Goal: Task Accomplishment & Management: Manage account settings

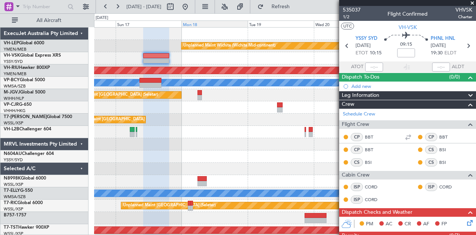
scroll to position [28, 0]
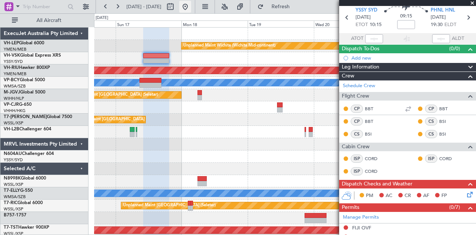
click at [191, 9] on button at bounding box center [185, 7] width 12 height 12
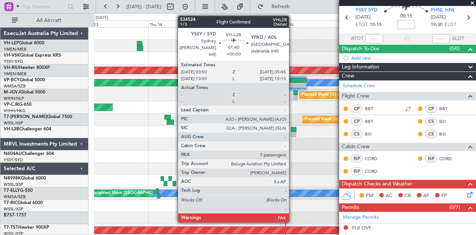
click at [293, 127] on div at bounding box center [294, 129] width 6 height 5
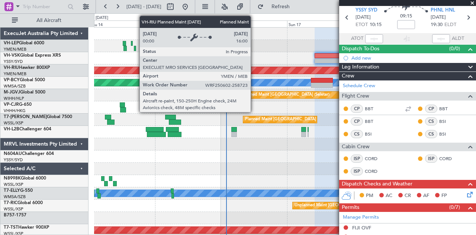
click at [52, 70] on div "Unplanned Maint Wichita (Wichita Mid-continent) Unplanned Maint Sydney ([PERSON…" at bounding box center [238, 123] width 476 height 221
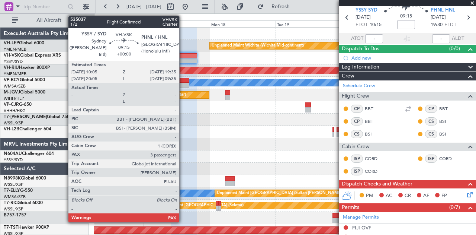
click at [183, 58] on div at bounding box center [184, 60] width 26 height 5
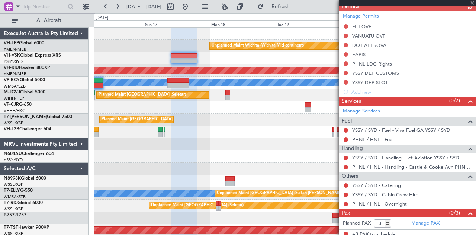
scroll to position [192, 0]
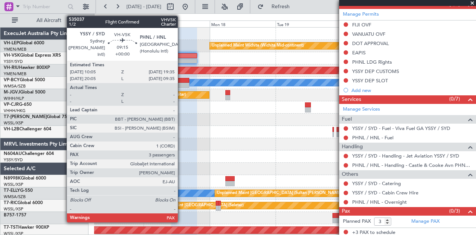
click at [182, 57] on div at bounding box center [184, 55] width 26 height 5
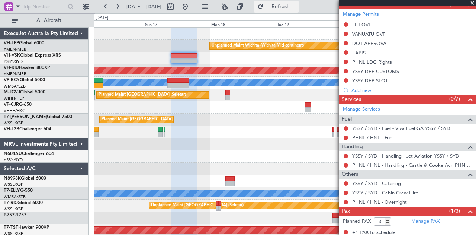
click at [297, 4] on span "Refresh" at bounding box center [280, 6] width 31 height 5
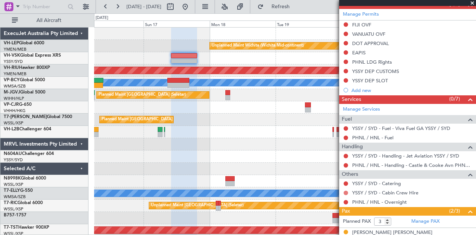
click at [348, 191] on button at bounding box center [346, 193] width 4 height 4
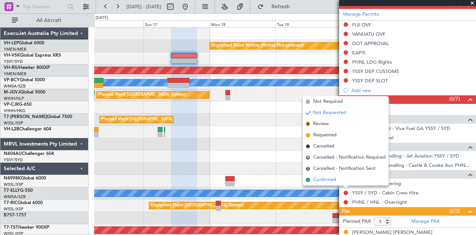
click at [325, 176] on span "Confirmed" at bounding box center [324, 179] width 23 height 7
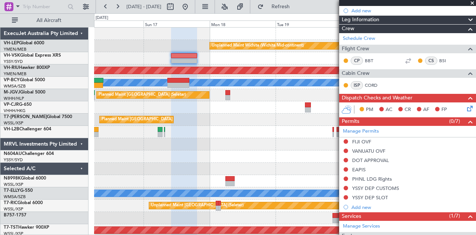
scroll to position [10, 0]
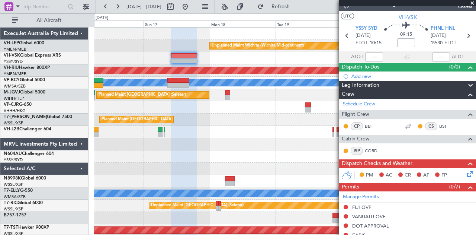
click at [168, 55] on div at bounding box center [285, 58] width 382 height 12
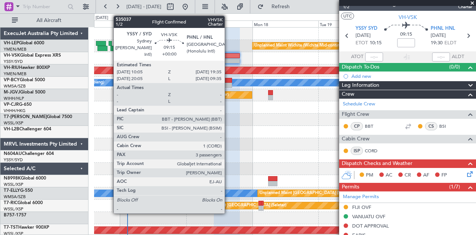
click at [229, 57] on div at bounding box center [227, 55] width 26 height 5
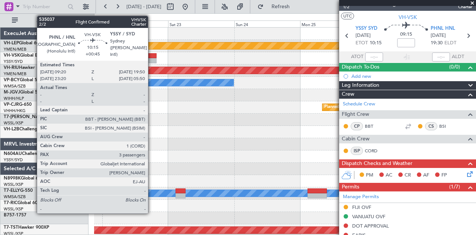
click at [152, 56] on div at bounding box center [142, 55] width 29 height 5
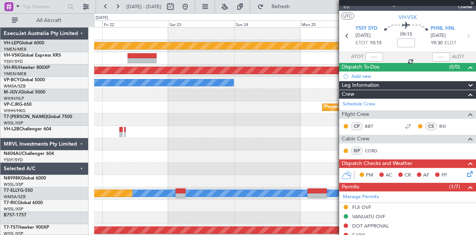
type input "+00:45"
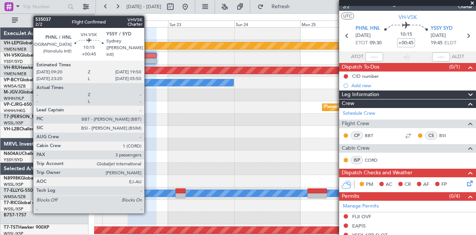
click at [148, 60] on div at bounding box center [142, 60] width 29 height 5
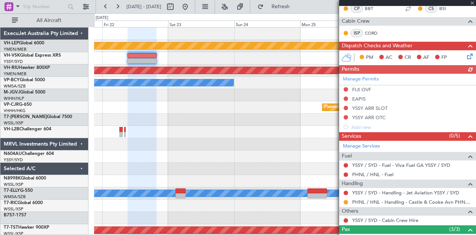
scroll to position [186, 0]
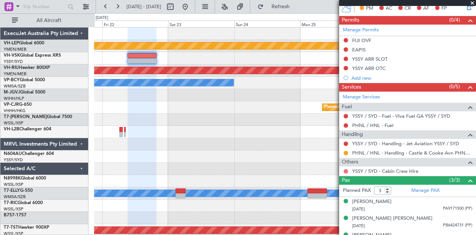
click at [347, 169] on button at bounding box center [346, 171] width 4 height 4
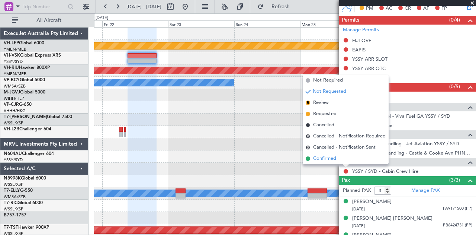
click at [325, 159] on span "Confirmed" at bounding box center [324, 158] width 23 height 7
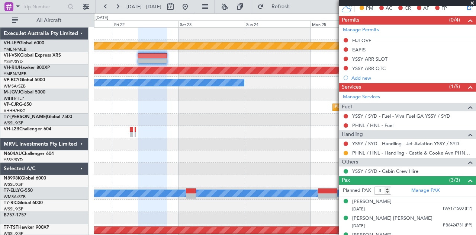
click at [191, 64] on div at bounding box center [285, 58] width 382 height 12
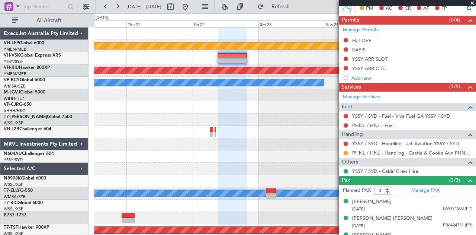
click at [181, 67] on div "Unplanned Maint Wichita (Wichita Mid-continent) Planned Maint [GEOGRAPHIC_DATA]…" at bounding box center [285, 230] width 382 height 405
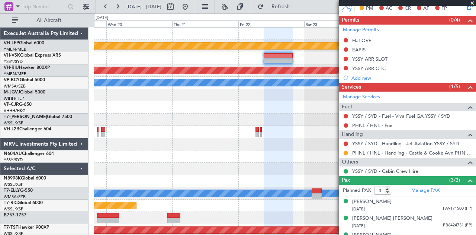
click at [292, 75] on div "Unplanned Maint Wichita (Wichita Mid-continent) Planned Maint [GEOGRAPHIC_DATA]…" at bounding box center [285, 230] width 382 height 405
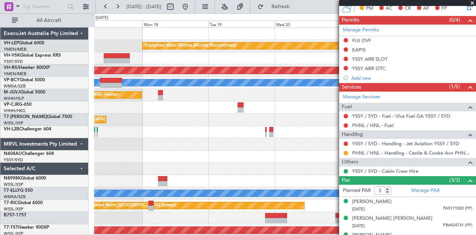
click at [253, 74] on div "Unplanned Maint Wichita (Wichita Mid-continent) Planned Maint [GEOGRAPHIC_DATA]…" at bounding box center [285, 230] width 382 height 405
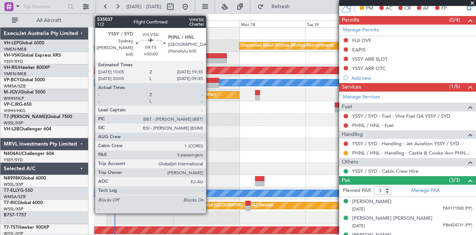
click at [210, 58] on div at bounding box center [214, 60] width 26 height 5
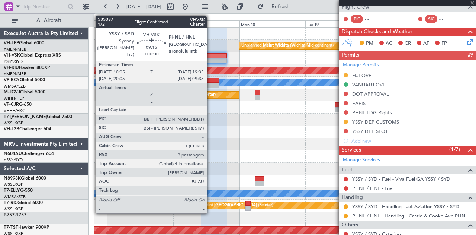
scroll to position [176, 0]
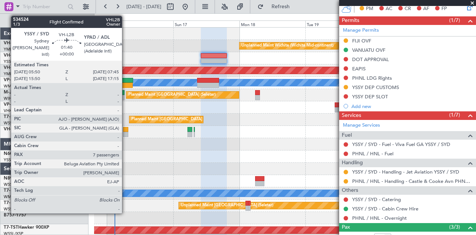
click at [126, 132] on div at bounding box center [126, 134] width 6 height 5
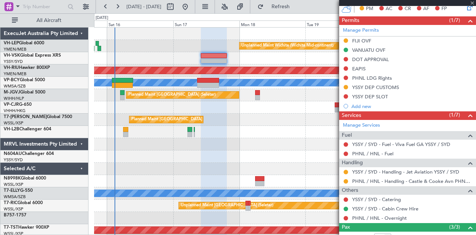
type input "7"
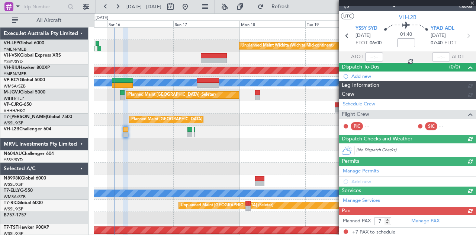
scroll to position [152, 0]
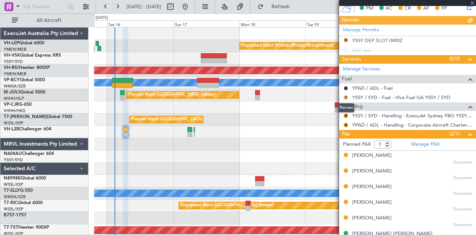
click at [347, 95] on button "R" at bounding box center [346, 97] width 4 height 4
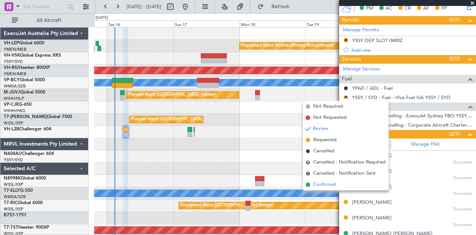
click at [320, 181] on span "Confirmed" at bounding box center [324, 184] width 23 height 7
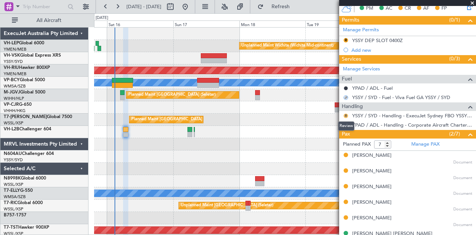
click at [347, 114] on button "R" at bounding box center [346, 116] width 4 height 4
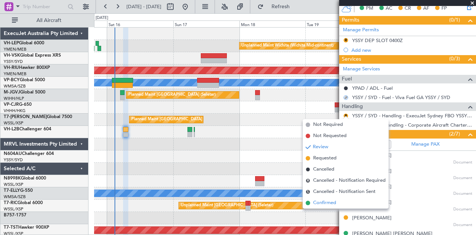
click at [323, 203] on span "Confirmed" at bounding box center [324, 202] width 23 height 7
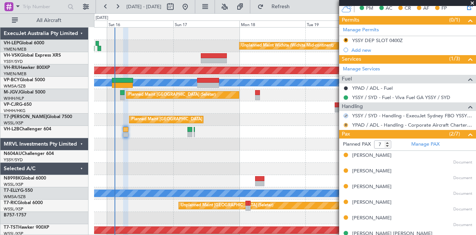
click at [347, 123] on button "R" at bounding box center [346, 125] width 4 height 4
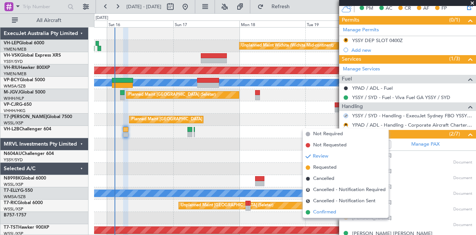
click at [326, 211] on span "Confirmed" at bounding box center [324, 211] width 23 height 7
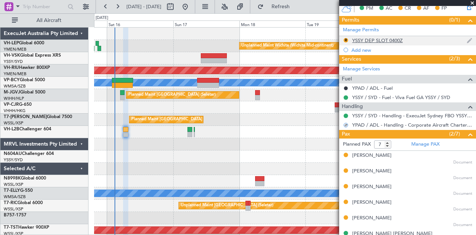
click at [379, 42] on body "[DATE] - [DATE] Refresh Quick Links All Aircraft Unplanned Maint Wichita (Wichi…" at bounding box center [238, 117] width 476 height 235
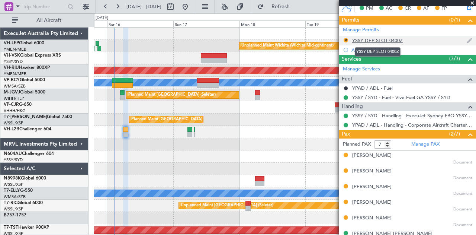
click at [364, 38] on div "YSSY DEP SLOT 0400Z" at bounding box center [378, 40] width 51 height 6
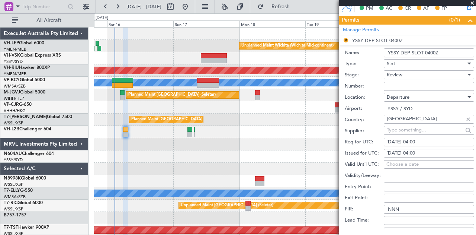
click at [420, 140] on div "[DATE] 04:00" at bounding box center [429, 141] width 85 height 7
select select "8"
select select "2025"
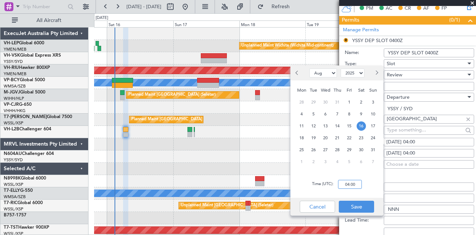
click at [354, 185] on input "04:00" at bounding box center [350, 184] width 24 height 9
type input "06:00"
click at [356, 204] on button "Save" at bounding box center [356, 207] width 35 height 12
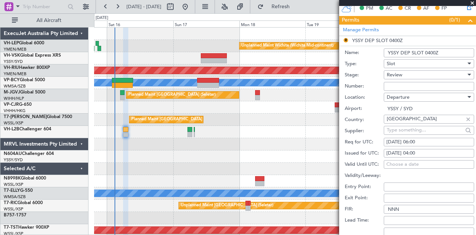
click at [423, 151] on div "[DATE] 04:00" at bounding box center [429, 153] width 85 height 7
select select "8"
select select "2025"
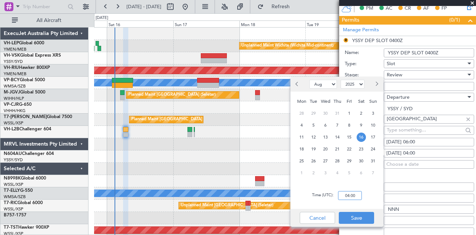
click at [355, 196] on input "04:00" at bounding box center [350, 195] width 24 height 9
type input "06:00"
click at [351, 216] on button "Save" at bounding box center [356, 218] width 35 height 12
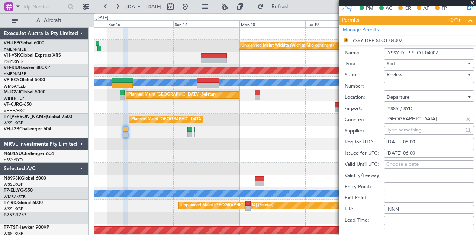
click at [429, 51] on input "YSSY DEP SLOT 0400Z" at bounding box center [429, 52] width 90 height 9
type input "YSSY DEP SLOT 0600Z"
click at [395, 73] on span "Review" at bounding box center [395, 74] width 16 height 7
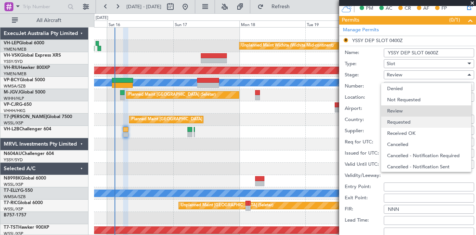
click at [395, 124] on span "Requested" at bounding box center [426, 122] width 78 height 11
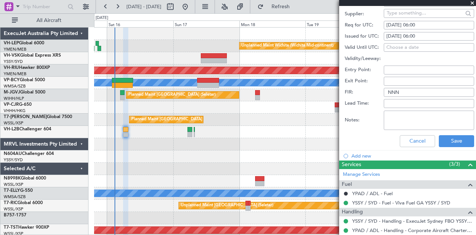
scroll to position [301, 0]
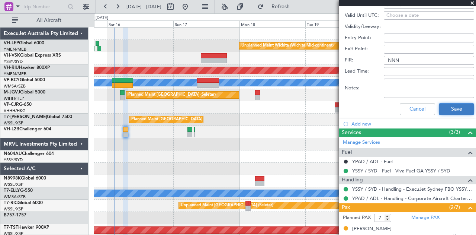
click at [451, 104] on button "Save" at bounding box center [456, 109] width 35 height 12
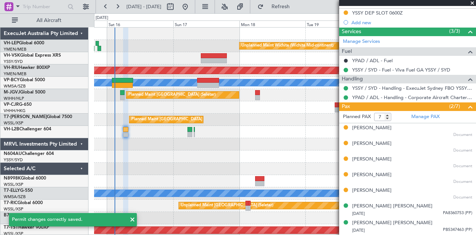
scroll to position [79, 0]
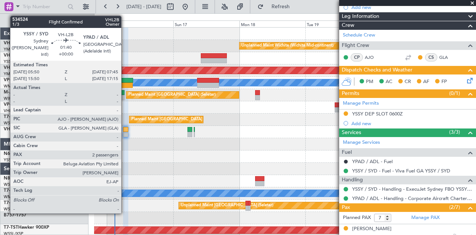
click at [125, 131] on div at bounding box center [126, 129] width 6 height 5
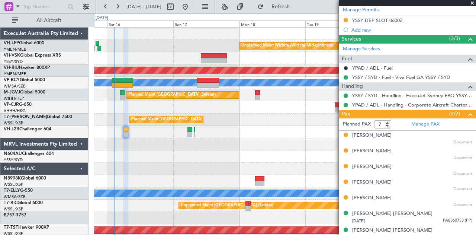
scroll to position [178, 0]
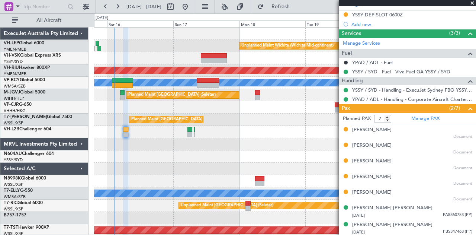
click at [472, 2] on span at bounding box center [472, 3] width 7 height 7
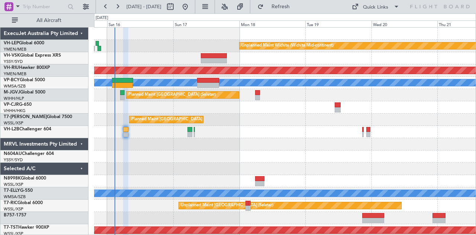
type input "0"
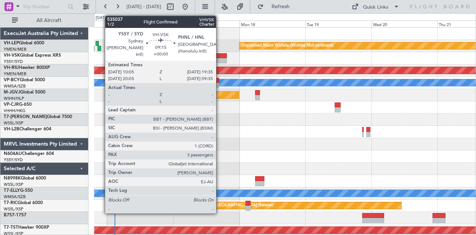
click at [220, 58] on div at bounding box center [214, 60] width 26 height 5
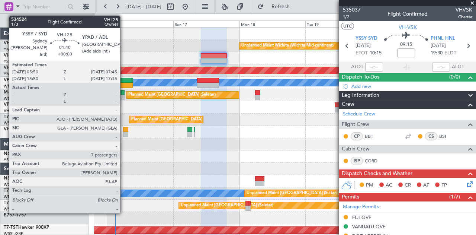
click at [124, 131] on div at bounding box center [126, 129] width 6 height 5
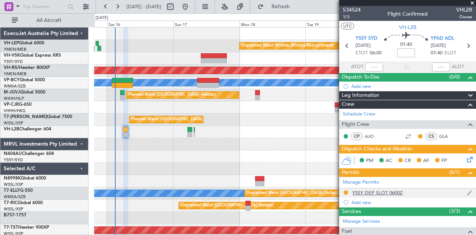
click at [348, 190] on div at bounding box center [346, 192] width 6 height 6
click at [344, 189] on div at bounding box center [346, 192] width 6 height 6
click at [347, 190] on button at bounding box center [346, 192] width 4 height 4
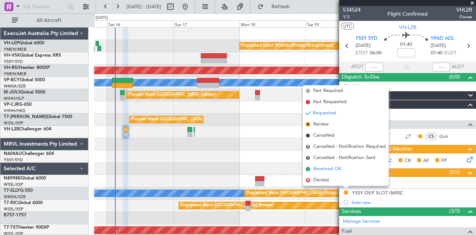
click at [328, 169] on span "Received OK" at bounding box center [327, 168] width 28 height 7
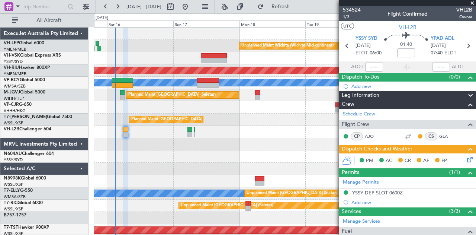
click at [466, 158] on icon at bounding box center [469, 158] width 6 height 6
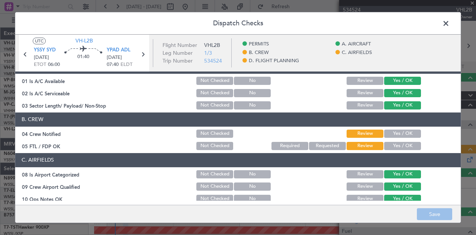
scroll to position [74, 0]
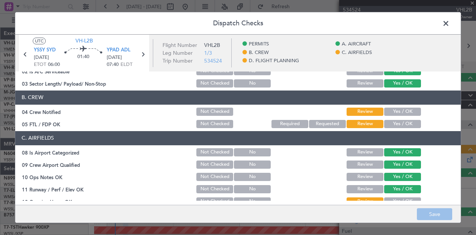
click at [398, 109] on button "Yes / OK" at bounding box center [403, 112] width 37 height 8
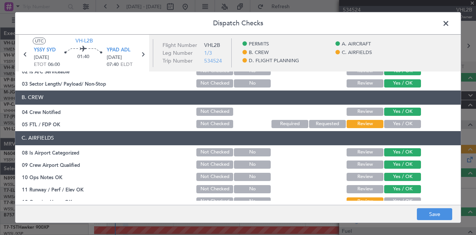
click at [392, 122] on button "Yes / OK" at bounding box center [403, 124] width 37 height 8
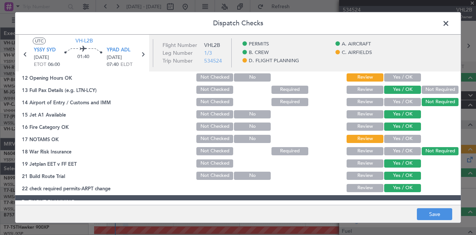
scroll to position [223, 0]
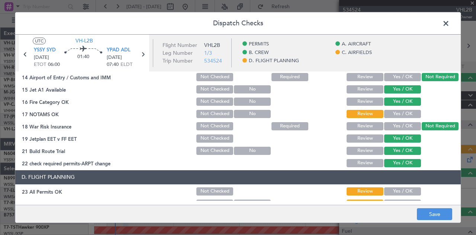
click at [393, 113] on button "Yes / OK" at bounding box center [403, 114] width 37 height 8
click at [397, 189] on button "Yes / OK" at bounding box center [403, 191] width 37 height 8
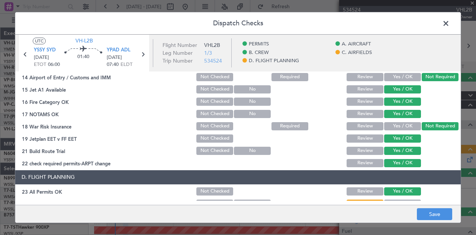
scroll to position [307, 0]
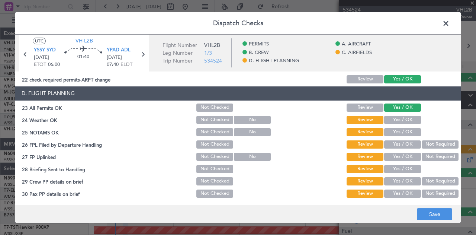
click at [398, 118] on button "Yes / OK" at bounding box center [403, 120] width 37 height 8
click at [395, 131] on button "Yes / OK" at bounding box center [403, 132] width 37 height 8
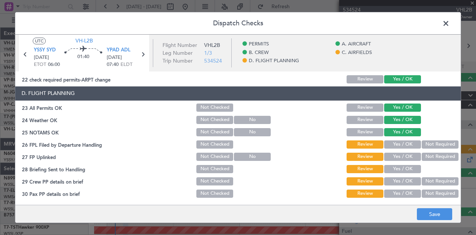
drag, startPoint x: 426, startPoint y: 141, endPoint x: 427, endPoint y: 150, distance: 9.7
click at [426, 141] on button "Not Required" at bounding box center [440, 144] width 37 height 8
click at [427, 156] on button "Not Required" at bounding box center [440, 157] width 37 height 8
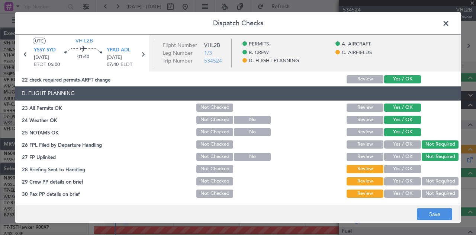
click at [409, 169] on button "Yes / OK" at bounding box center [403, 169] width 37 height 8
drag, startPoint x: 433, startPoint y: 182, endPoint x: 436, endPoint y: 195, distance: 14.0
click at [434, 182] on button "Not Required" at bounding box center [440, 181] width 37 height 8
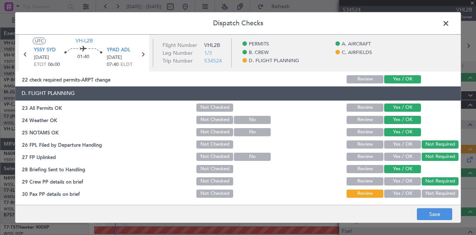
click at [434, 194] on button "Not Required" at bounding box center [440, 193] width 37 height 8
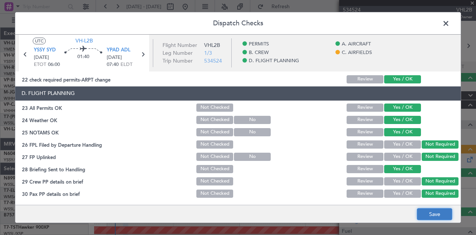
click at [428, 214] on button "Save" at bounding box center [434, 214] width 35 height 12
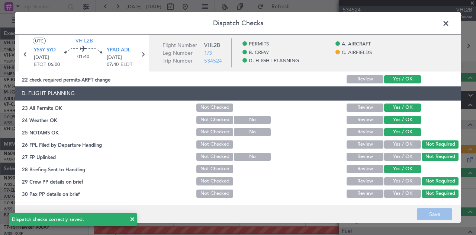
click at [450, 23] on span at bounding box center [450, 25] width 0 height 15
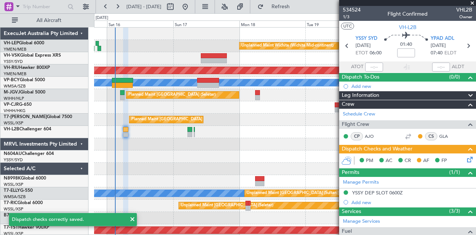
click at [122, 131] on div at bounding box center [285, 132] width 382 height 12
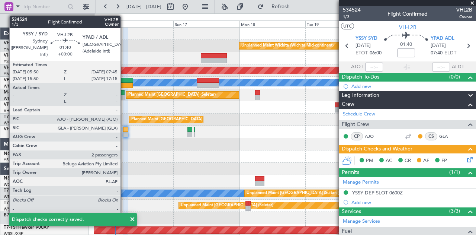
click at [124, 133] on div at bounding box center [126, 134] width 6 height 5
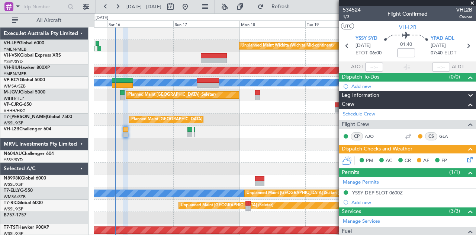
click at [467, 159] on icon at bounding box center [469, 158] width 6 height 6
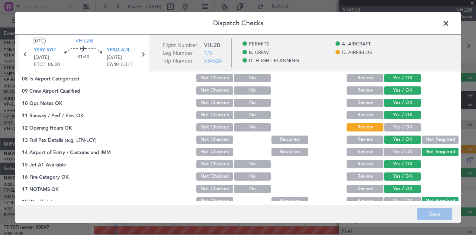
scroll to position [149, 0]
click at [404, 122] on div "Yes / OK" at bounding box center [402, 127] width 38 height 10
click at [403, 126] on button "Yes / OK" at bounding box center [403, 127] width 37 height 8
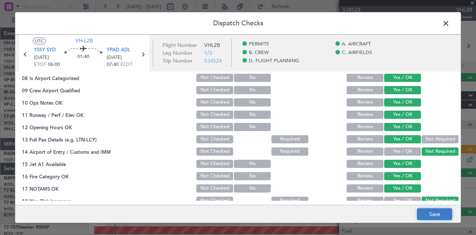
click at [430, 217] on button "Save" at bounding box center [434, 214] width 35 height 12
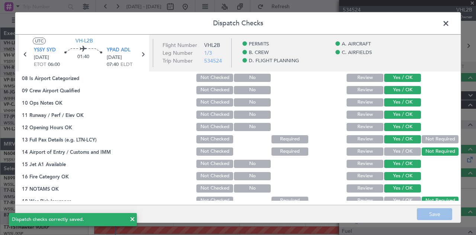
click at [450, 23] on span at bounding box center [450, 25] width 0 height 15
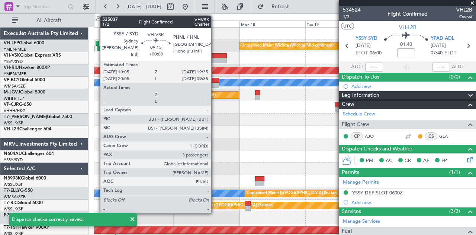
click at [215, 58] on div at bounding box center [214, 60] width 26 height 5
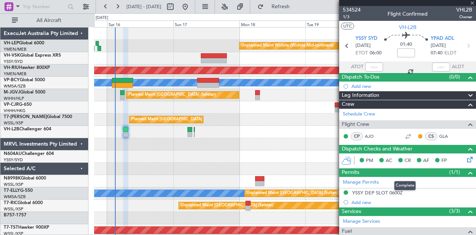
type input "3"
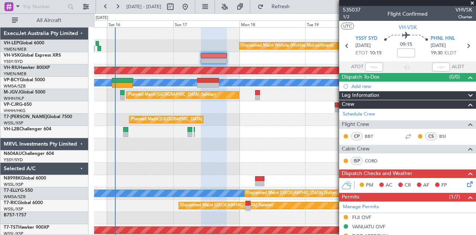
scroll to position [0, 0]
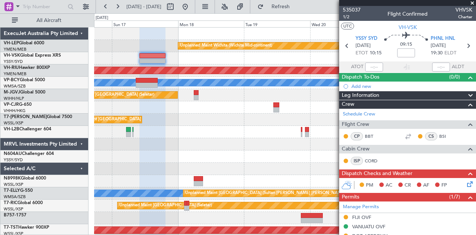
click at [106, 58] on div at bounding box center [285, 58] width 382 height 12
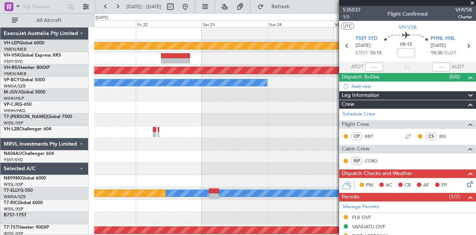
click at [141, 86] on div "Unplanned Maint Wichita (Wichita Mid-continent) Planned Maint [GEOGRAPHIC_DATA]…" at bounding box center [285, 230] width 382 height 405
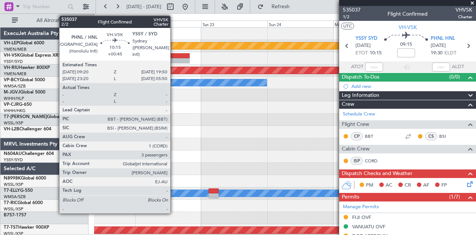
click at [174, 61] on div at bounding box center [175, 60] width 29 height 5
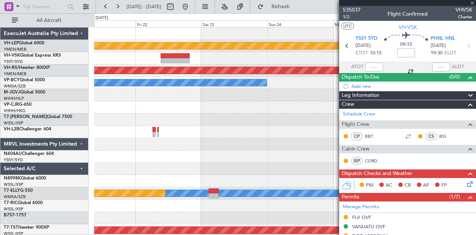
type input "+00:45"
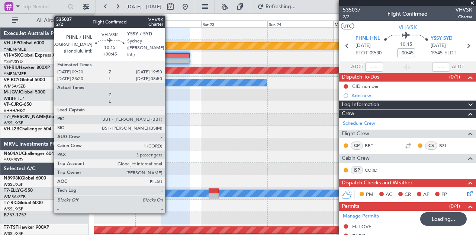
click at [169, 58] on div at bounding box center [175, 55] width 29 height 5
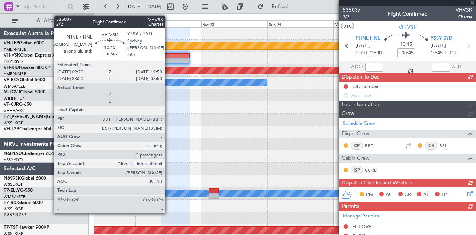
click at [169, 58] on div at bounding box center [175, 55] width 29 height 5
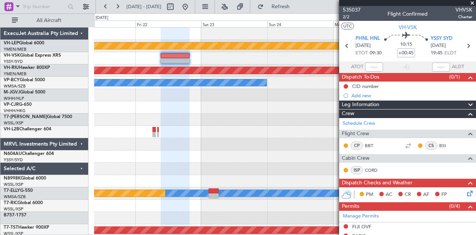
click at [473, 2] on span at bounding box center [472, 3] width 7 height 7
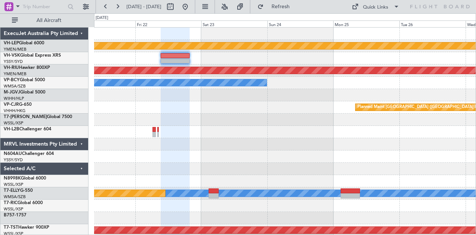
type input "0"
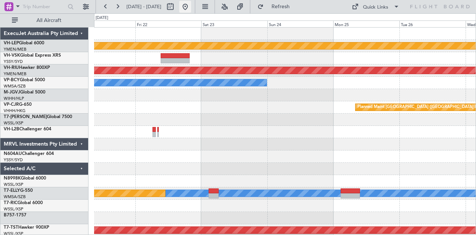
click at [191, 6] on button at bounding box center [185, 7] width 12 height 12
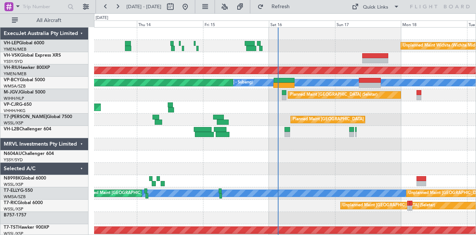
click at [227, 138] on div "Unplanned Maint Wichita (Wichita Mid-continent) Unplanned Maint Sydney ([PERSON…" at bounding box center [285, 230] width 382 height 405
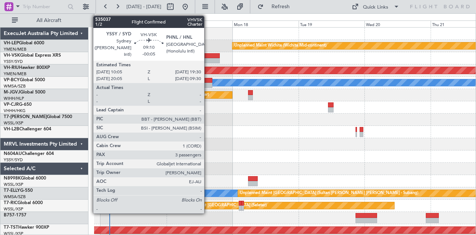
click at [208, 56] on div at bounding box center [207, 55] width 26 height 5
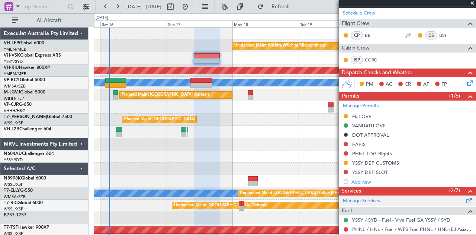
scroll to position [112, 0]
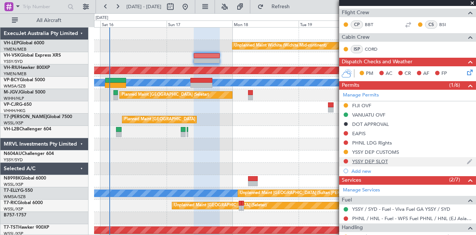
click at [367, 160] on div "YSSY DEP SLOT" at bounding box center [371, 161] width 36 height 6
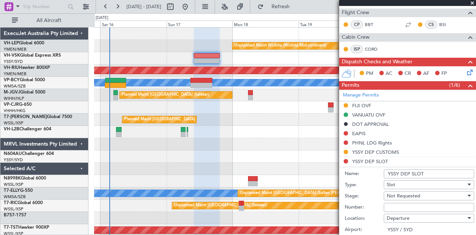
click at [398, 193] on span "Not Requested" at bounding box center [404, 195] width 34 height 7
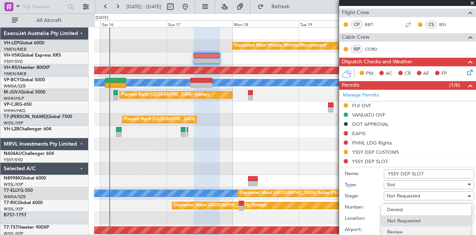
scroll to position [12, 0]
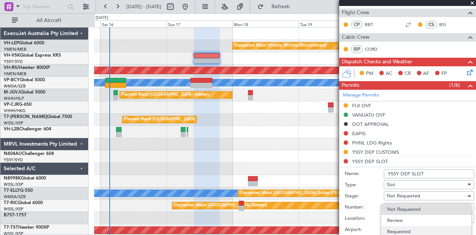
click at [406, 229] on span "Requested" at bounding box center [426, 231] width 78 height 11
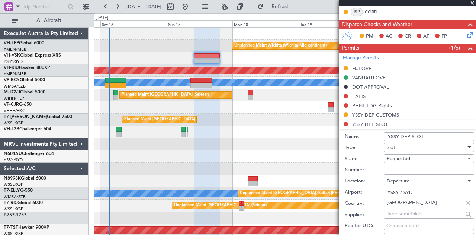
scroll to position [186, 0]
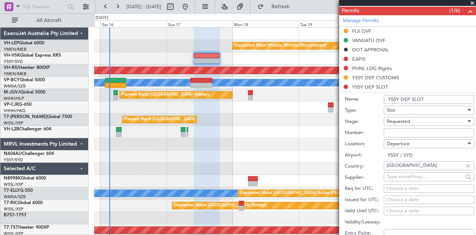
click at [408, 199] on div "Choose a date" at bounding box center [429, 199] width 85 height 7
select select "8"
select select "2025"
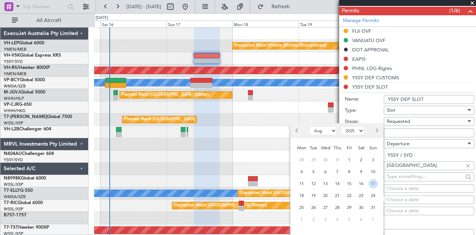
click at [372, 185] on span "17" at bounding box center [373, 183] width 9 height 9
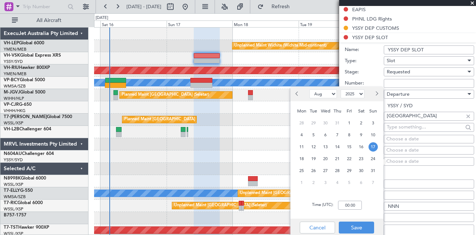
scroll to position [261, 0]
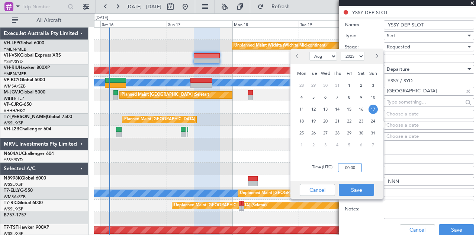
click at [356, 168] on input "00:00" at bounding box center [350, 167] width 24 height 9
type input "10:15"
click at [369, 191] on button "Save" at bounding box center [356, 190] width 35 height 12
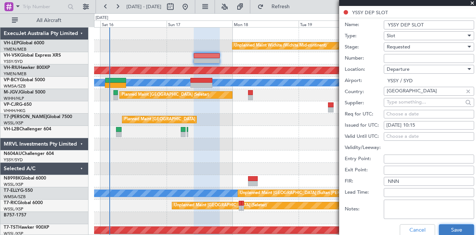
click at [456, 230] on button "Save" at bounding box center [456, 230] width 35 height 12
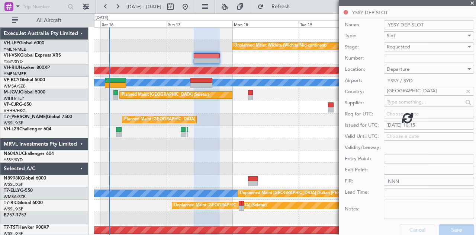
scroll to position [233, 0]
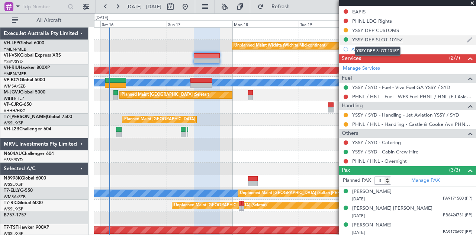
click at [366, 37] on div "YSSY DEP SLOT 1015Z" at bounding box center [378, 39] width 51 height 6
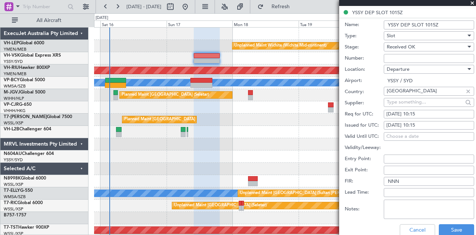
click at [412, 45] on span "Received OK" at bounding box center [401, 47] width 28 height 7
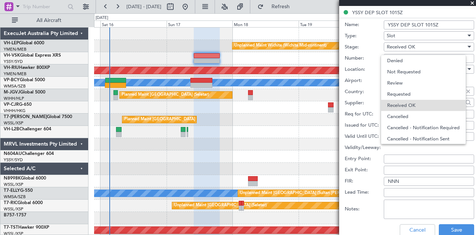
scroll to position [12, 0]
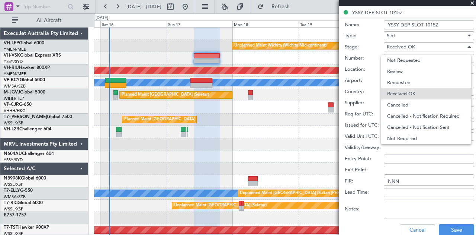
click at [404, 86] on span "Requested" at bounding box center [426, 82] width 78 height 11
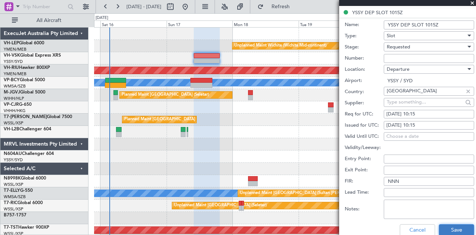
click at [444, 229] on button "Save" at bounding box center [456, 230] width 35 height 12
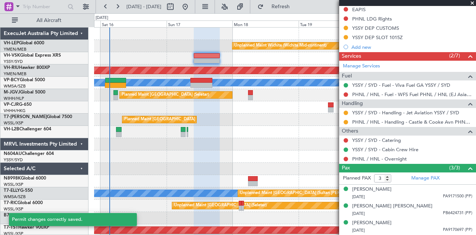
scroll to position [233, 0]
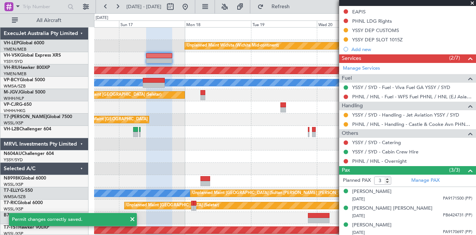
click at [164, 64] on div "Unplanned Maint Wichita (Wichita Mid-continent) Planned Maint [GEOGRAPHIC_DATA]…" at bounding box center [285, 230] width 382 height 405
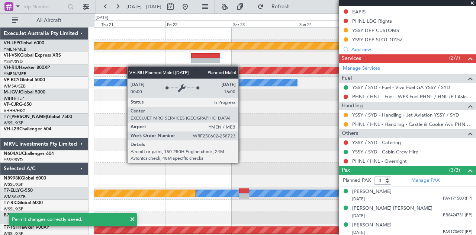
click at [104, 66] on div "Unplanned Maint Wichita (Wichita Mid-continent) Planned Maint [GEOGRAPHIC_DATA]…" at bounding box center [285, 230] width 382 height 405
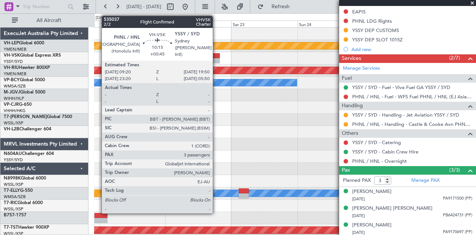
click at [217, 58] on div at bounding box center [205, 60] width 29 height 5
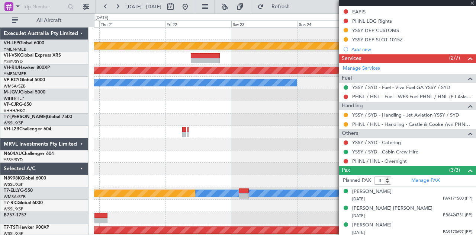
type input "+00:45"
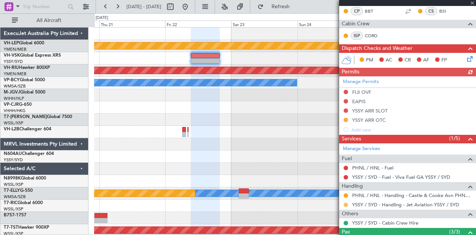
scroll to position [196, 0]
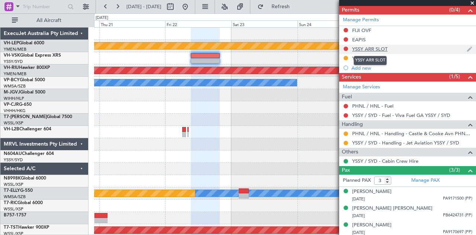
click at [360, 47] on div "YSSY ARR SLOT" at bounding box center [370, 49] width 35 height 6
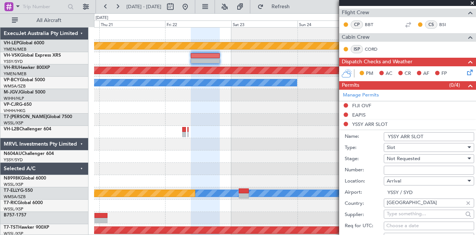
scroll to position [121, 0]
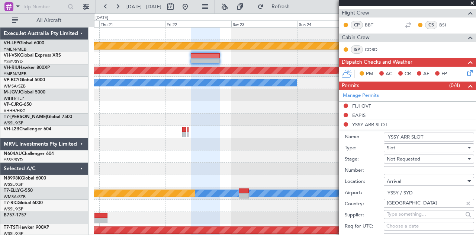
click at [418, 158] on span "Not Requested" at bounding box center [404, 159] width 34 height 7
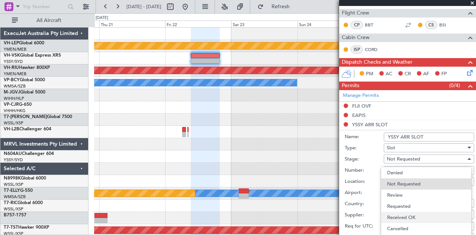
click at [418, 216] on span "Received OK" at bounding box center [426, 217] width 78 height 11
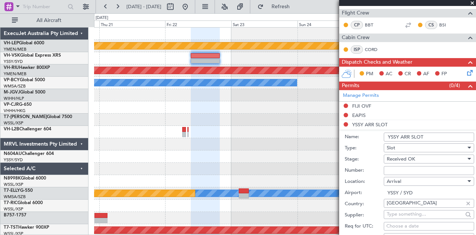
scroll to position [195, 0]
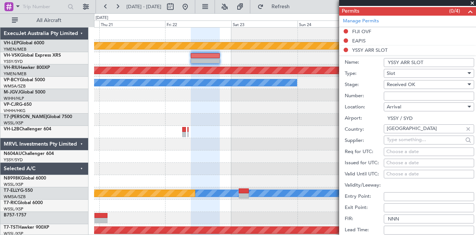
click at [395, 159] on div "Choose a date" at bounding box center [429, 162] width 85 height 7
select select "8"
select select "2025"
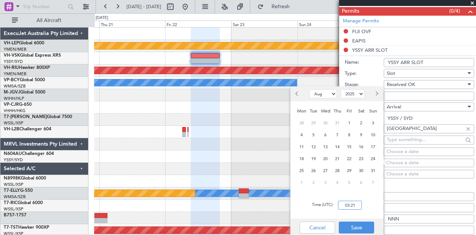
click at [357, 205] on input "03:21" at bounding box center [350, 205] width 24 height 9
click at [350, 158] on span "22" at bounding box center [349, 158] width 9 height 9
click at [357, 204] on input "00:00" at bounding box center [350, 205] width 24 height 9
type input "20:05"
click at [354, 227] on button "Save" at bounding box center [356, 227] width 35 height 12
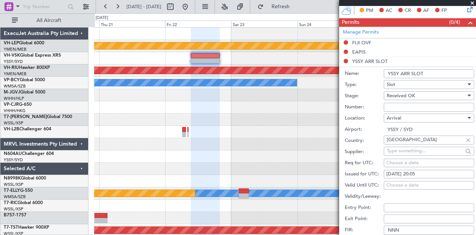
scroll to position [232, 0]
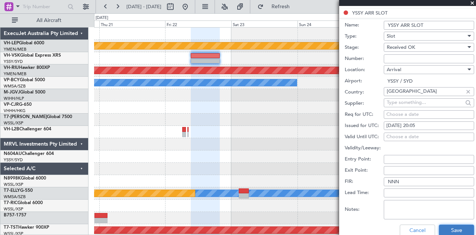
click at [446, 228] on button "Save" at bounding box center [456, 230] width 35 height 12
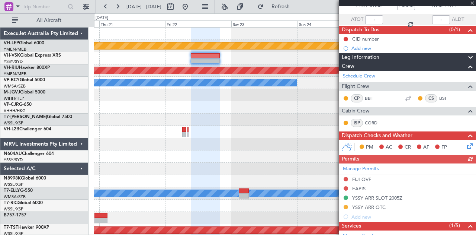
scroll to position [0, 0]
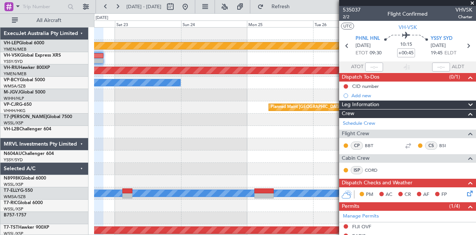
click at [48, 69] on div "Unplanned Maint Wichita (Wichita Mid-continent) Planned Maint [GEOGRAPHIC_DATA]…" at bounding box center [238, 123] width 476 height 221
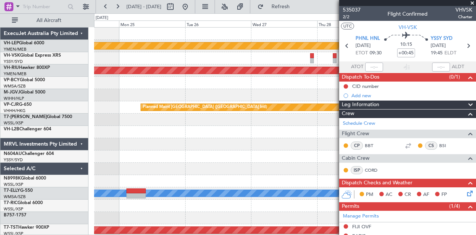
click at [151, 67] on div "Planned Maint [GEOGRAPHIC_DATA] ([GEOGRAPHIC_DATA])" at bounding box center [285, 70] width 382 height 12
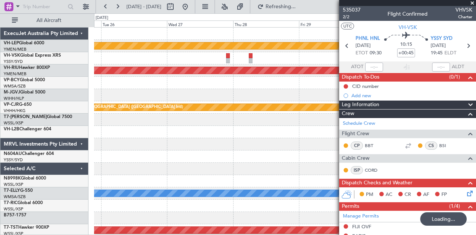
click at [297, 71] on div "Unplanned Maint Wichita (Wichita Mid-continent) Planned Maint [GEOGRAPHIC_DATA]…" at bounding box center [285, 230] width 382 height 405
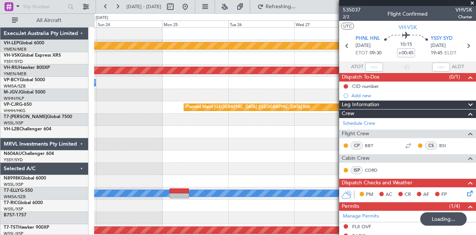
click at [309, 75] on div "Unplanned Maint Wichita (Wichita Mid-continent) Planned Maint [GEOGRAPHIC_DATA]…" at bounding box center [285, 230] width 382 height 405
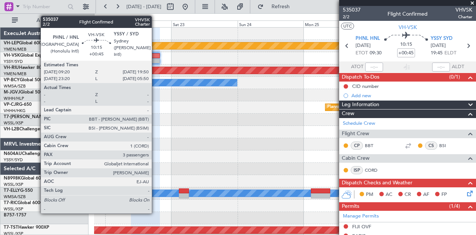
click at [156, 56] on div at bounding box center [145, 55] width 29 height 5
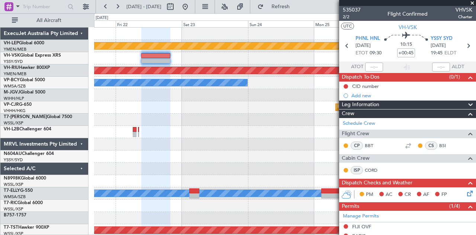
click at [234, 179] on div "Unplanned Maint Wichita (Wichita Mid-continent) Planned Maint [GEOGRAPHIC_DATA]…" at bounding box center [285, 230] width 382 height 405
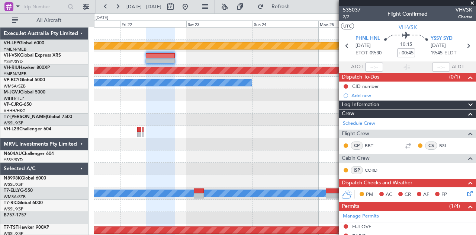
click at [249, 79] on div "Unplanned Maint Wichita (Wichita Mid-continent) Planned Maint [GEOGRAPHIC_DATA]…" at bounding box center [285, 230] width 382 height 405
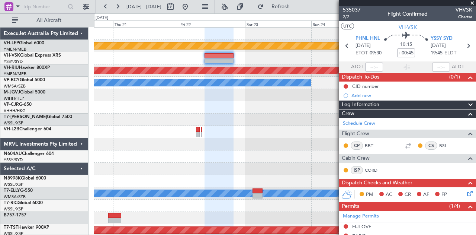
click at [209, 64] on div "Unplanned Maint Wichita (Wichita Mid-continent) Planned Maint [GEOGRAPHIC_DATA]…" at bounding box center [285, 230] width 382 height 405
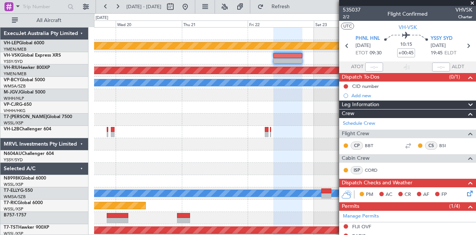
click at [217, 63] on div at bounding box center [285, 58] width 382 height 12
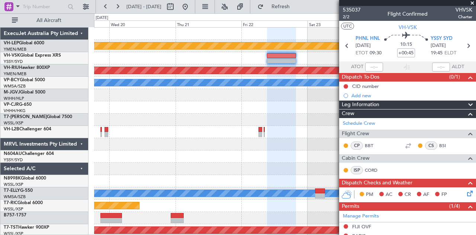
click at [188, 73] on div "Planned Maint [GEOGRAPHIC_DATA] ([GEOGRAPHIC_DATA])" at bounding box center [285, 70] width 382 height 12
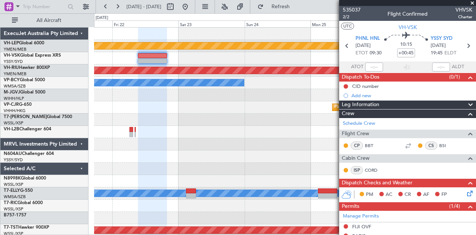
click at [197, 65] on div "Unplanned Maint Wichita (Wichita Mid-continent) Planned Maint [GEOGRAPHIC_DATA]…" at bounding box center [285, 230] width 382 height 405
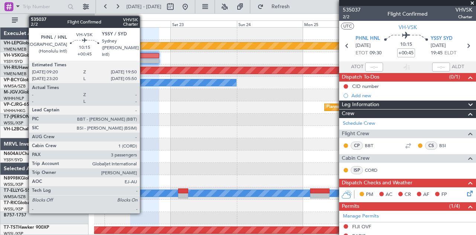
click at [144, 60] on div at bounding box center [144, 60] width 29 height 5
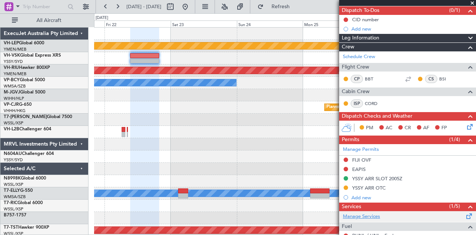
scroll to position [112, 0]
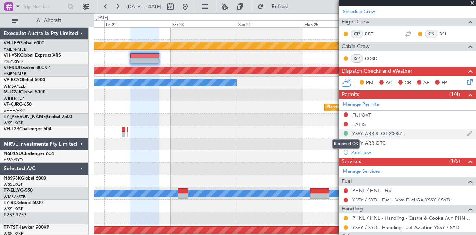
click at [345, 131] on button at bounding box center [346, 133] width 4 height 4
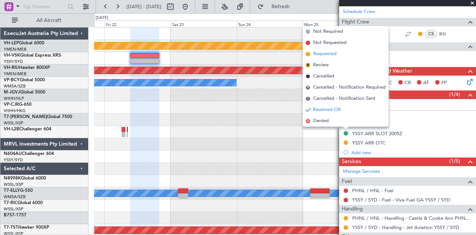
click at [315, 54] on span "Requested" at bounding box center [324, 53] width 23 height 7
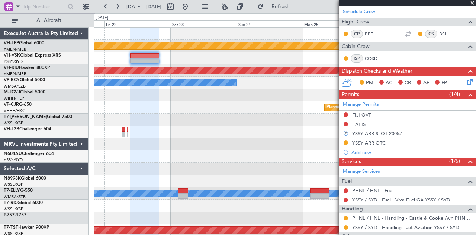
click at [315, 85] on div "Unplanned Maint Wichita (Wichita Mid-continent) Planned Maint [GEOGRAPHIC_DATA]…" at bounding box center [285, 230] width 382 height 405
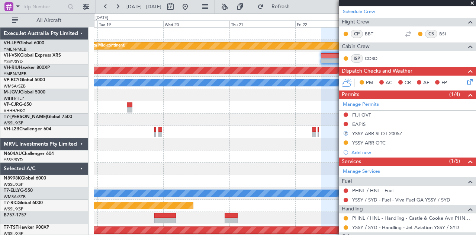
click at [272, 93] on div "Unplanned Maint Wichita (Wichita Mid-continent) Planned Maint [GEOGRAPHIC_DATA]…" at bounding box center [285, 230] width 382 height 405
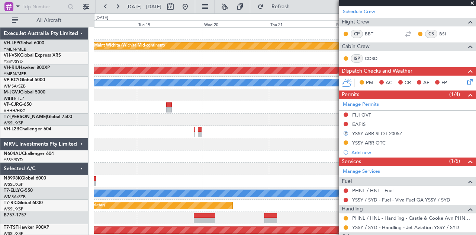
click at [212, 64] on div at bounding box center [285, 58] width 382 height 12
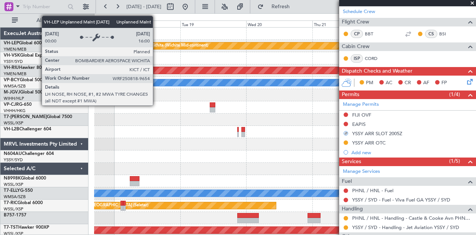
click at [229, 64] on div "Unplanned Maint Wichita (Wichita Mid-continent) Planned Maint [GEOGRAPHIC_DATA]…" at bounding box center [285, 230] width 382 height 405
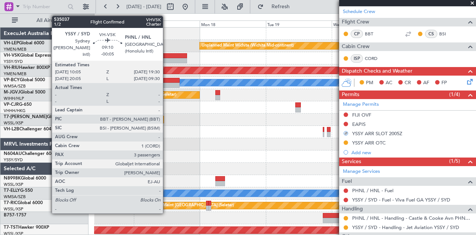
click at [167, 56] on div at bounding box center [174, 55] width 26 height 5
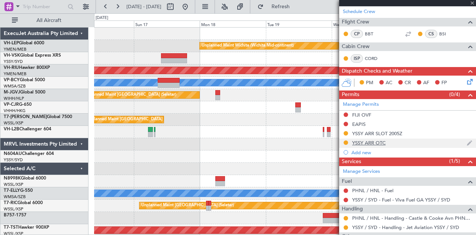
type input "-00:05"
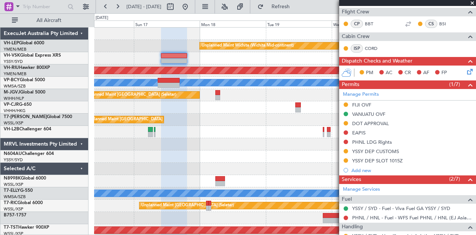
scroll to position [149, 0]
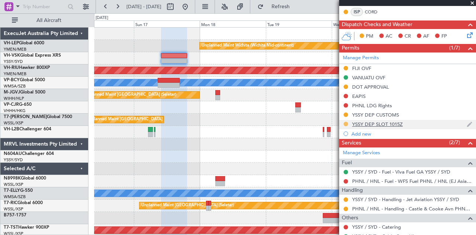
click at [345, 122] on button at bounding box center [346, 124] width 4 height 4
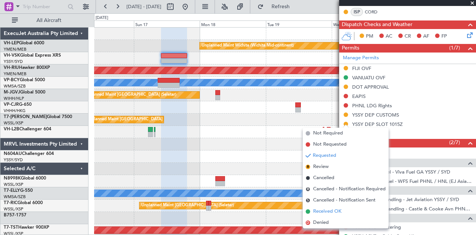
click at [316, 210] on span "Received OK" at bounding box center [327, 211] width 28 height 7
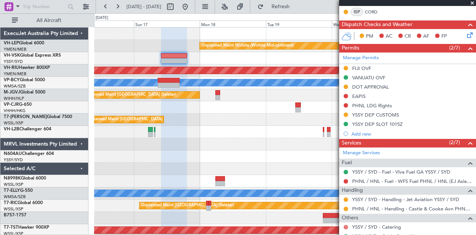
click at [344, 225] on button at bounding box center [346, 227] width 4 height 4
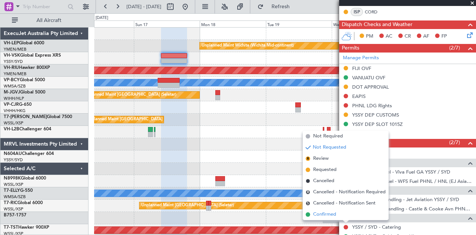
click at [325, 211] on span "Confirmed" at bounding box center [324, 214] width 23 height 7
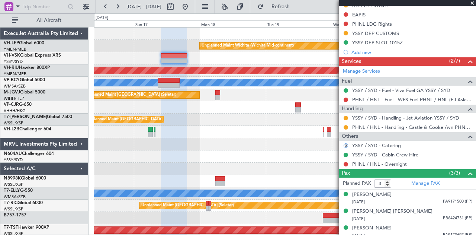
scroll to position [233, 0]
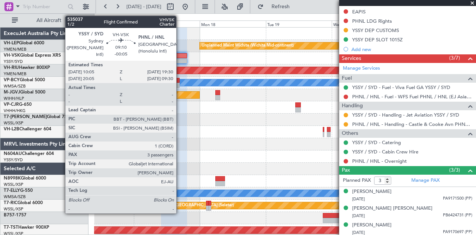
click at [180, 59] on div at bounding box center [174, 60] width 26 height 5
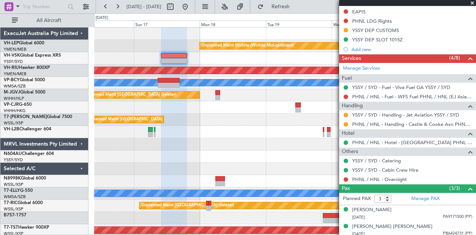
click at [302, 150] on div "Unplanned Maint Wichita (Wichita Mid-continent) Planned Maint [GEOGRAPHIC_DATA]…" at bounding box center [285, 230] width 382 height 405
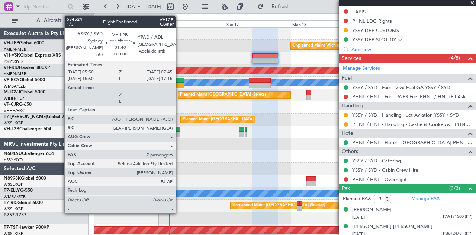
click at [179, 130] on div at bounding box center [178, 129] width 6 height 5
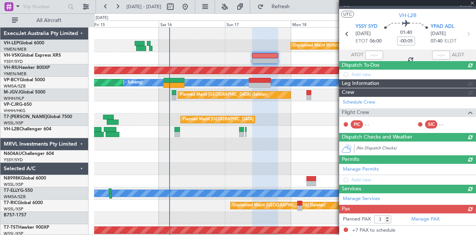
type input "7"
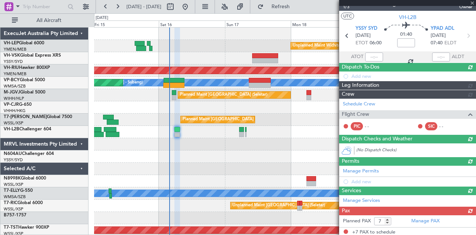
scroll to position [153, 0]
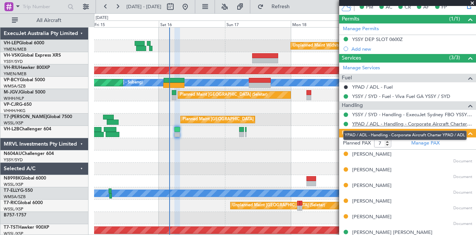
click at [412, 122] on link "YPAD / ADL - Handling - Corporate Aircraft Charter YPAD / ADL" at bounding box center [413, 124] width 120 height 6
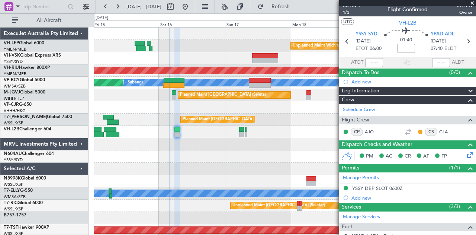
scroll to position [0, 0]
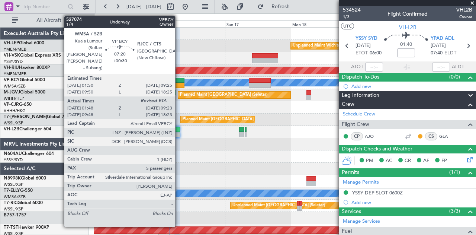
click at [179, 83] on div at bounding box center [173, 85] width 21 height 5
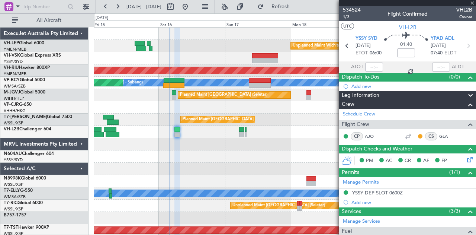
type input "+00:30"
type input "01:58"
type input "5"
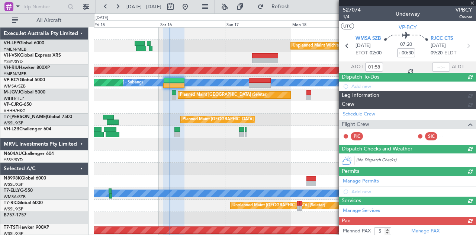
type input "09:58"
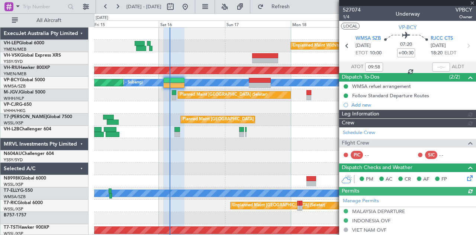
type input "[PERSON_NAME] (EYU)"
type input "A0088"
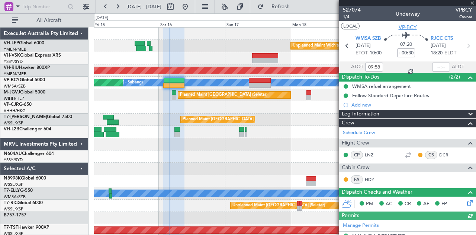
type input "01:58"
click at [223, 53] on div "Unplanned Maint Wichita (Wichita Mid-continent) Planned Maint [GEOGRAPHIC_DATA]…" at bounding box center [285, 230] width 382 height 405
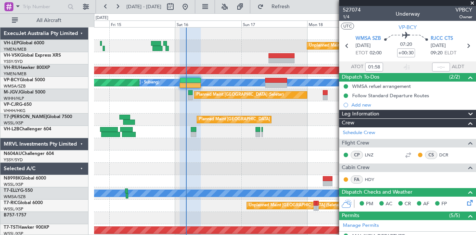
click at [140, 52] on div "Unplanned Maint Wichita (Wichita Mid-continent) Planned Maint [GEOGRAPHIC_DATA]…" at bounding box center [285, 230] width 382 height 405
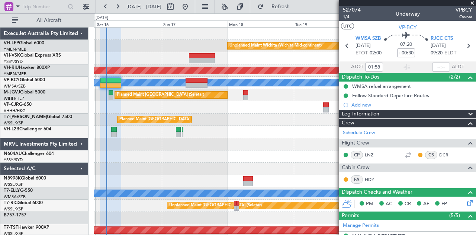
click at [182, 58] on div at bounding box center [285, 58] width 382 height 12
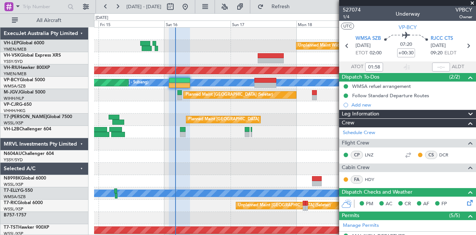
click at [229, 64] on div at bounding box center [285, 58] width 382 height 12
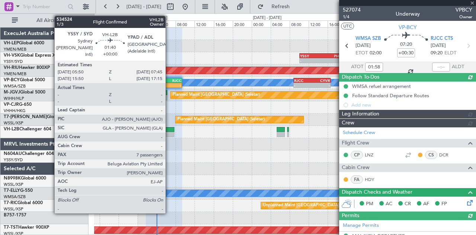
type input "[PERSON_NAME] (EYU)"
type input "A0088"
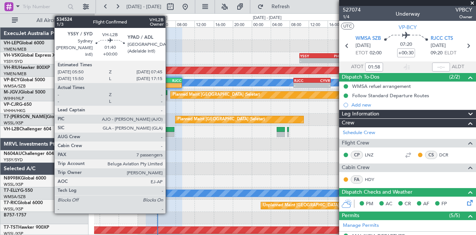
type input "[PERSON_NAME] (EYU)"
type input "A0088"
